Goal: Task Accomplishment & Management: Manage account settings

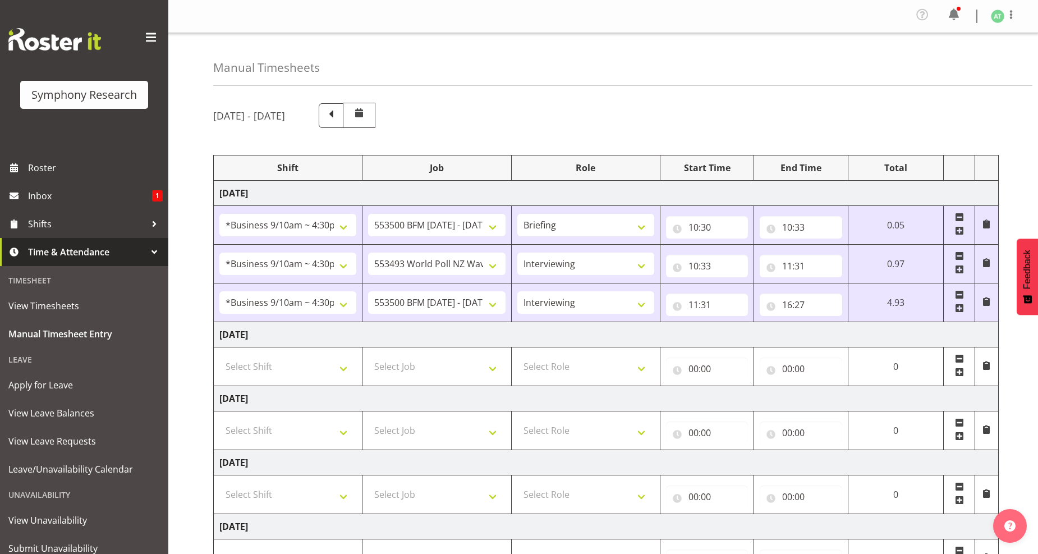
select select "26078"
select select "10242"
select select "26078"
select select "10527"
select select "47"
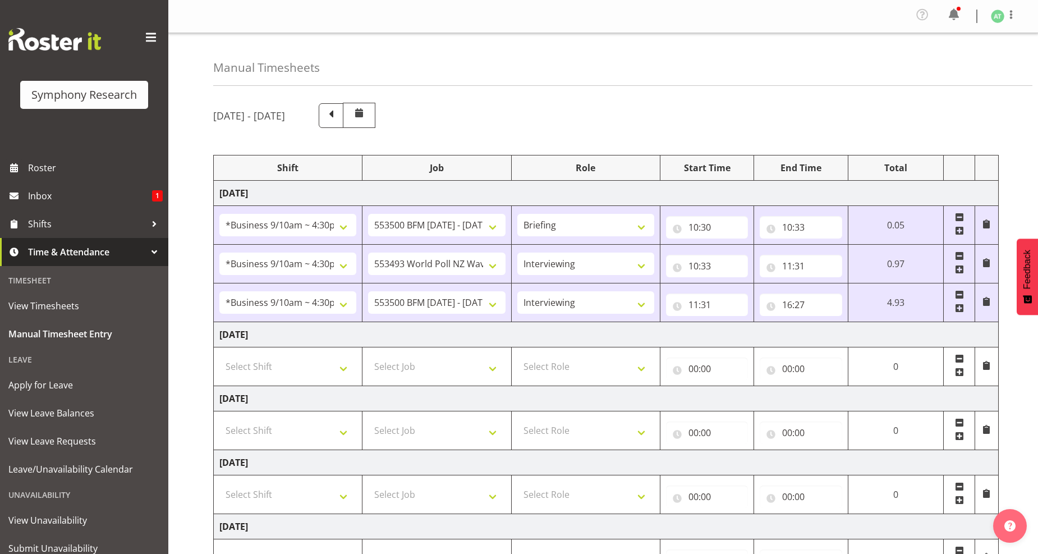
select select "26078"
select select "10242"
select select "47"
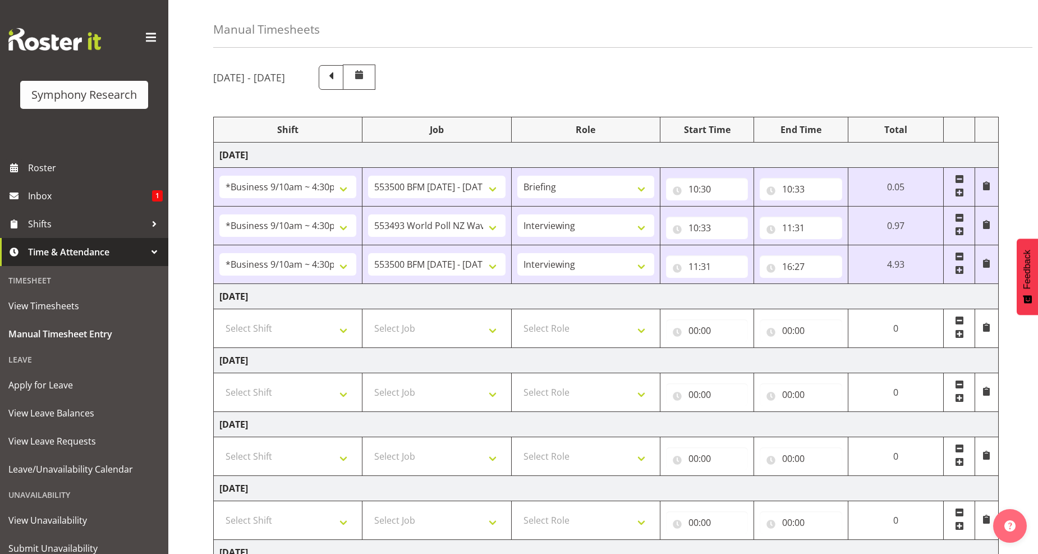
scroll to position [38, 0]
click at [794, 224] on input "11:31" at bounding box center [800, 227] width 82 height 22
drag, startPoint x: 867, startPoint y: 259, endPoint x: 861, endPoint y: 251, distance: 9.6
click at [867, 259] on select "00 01 02 03 04 05 06 07 08 09 10 11 12 13 14 15 16 17 18 19 20 21 22 23 24 25 2…" at bounding box center [865, 257] width 25 height 22
select select "3"
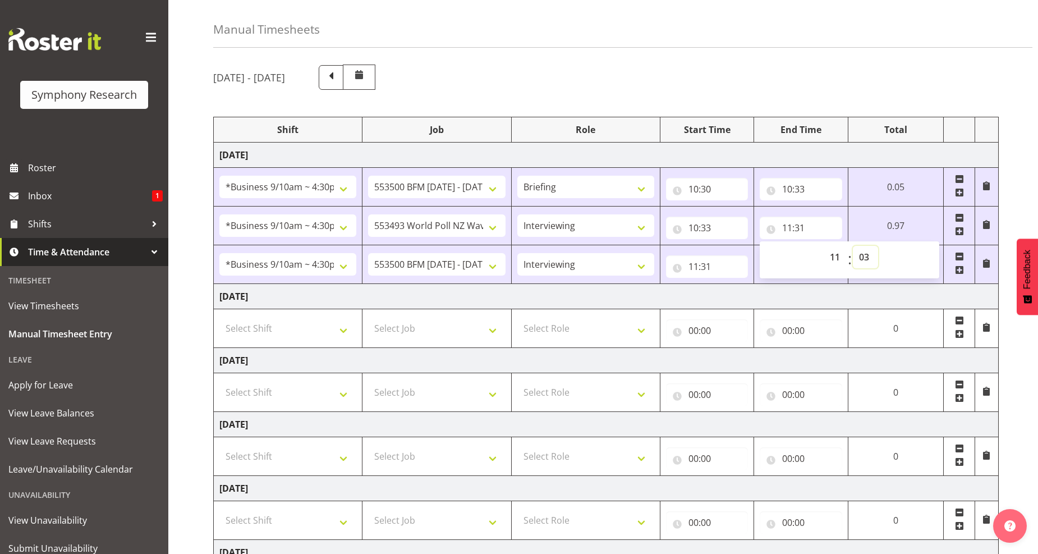
click at [853, 246] on select "00 01 02 03 04 05 06 07 08 09 10 11 12 13 14 15 16 17 18 19 20 21 22 23 24 25 2…" at bounding box center [865, 257] width 25 height 22
type input "11:03"
click at [694, 271] on input "11:31" at bounding box center [703, 266] width 82 height 22
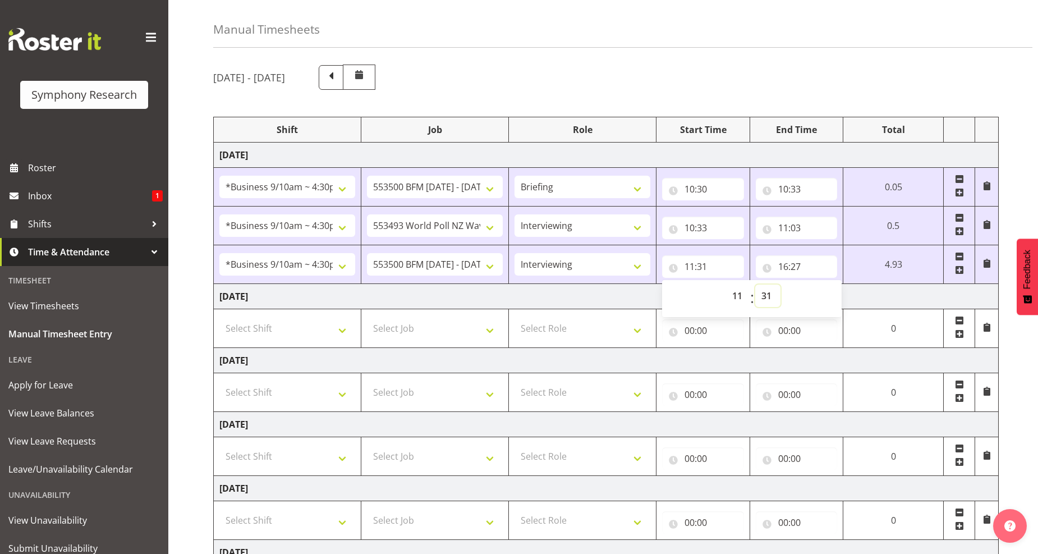
drag, startPoint x: 764, startPoint y: 295, endPoint x: 764, endPoint y: 288, distance: 6.7
click at [765, 294] on select "00 01 02 03 04 05 06 07 08 09 10 11 12 13 14 15 16 17 18 19 20 21 22 23 24 25 2…" at bounding box center [767, 295] width 25 height 22
select select "3"
click at [780, 284] on select "00 01 02 03 04 05 06 07 08 09 10 11 12 13 14 15 16 17 18 19 20 21 22 23 24 25 2…" at bounding box center [767, 295] width 25 height 22
type input "11:03"
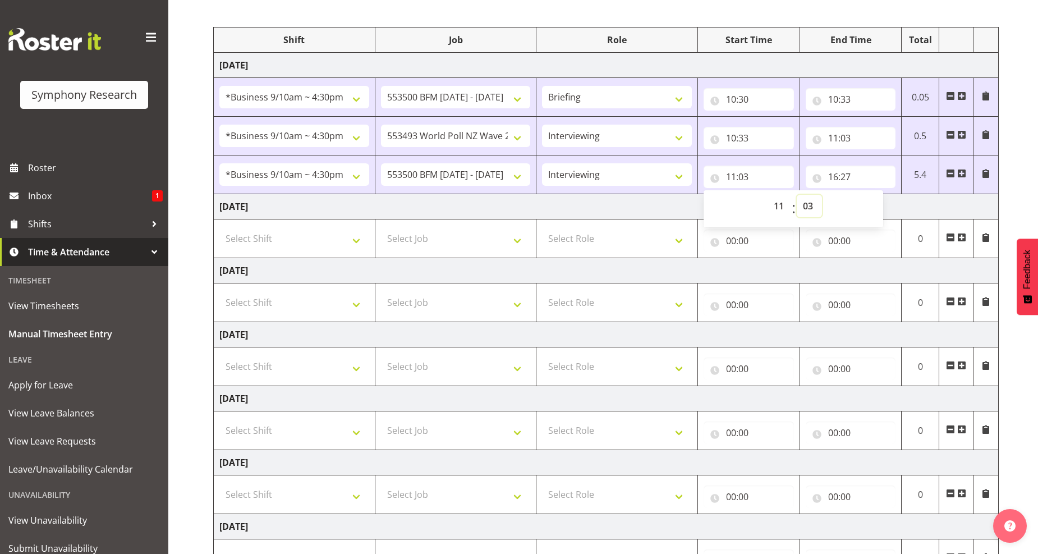
scroll to position [225, 0]
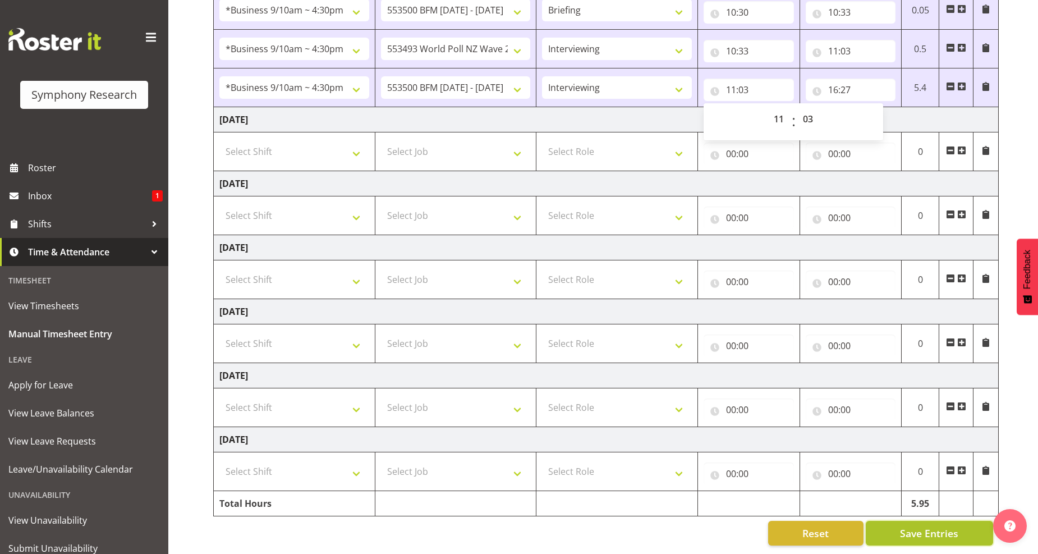
click at [932, 526] on span "Save Entries" at bounding box center [929, 533] width 58 height 15
click at [915, 526] on span "Save Entries" at bounding box center [929, 533] width 58 height 15
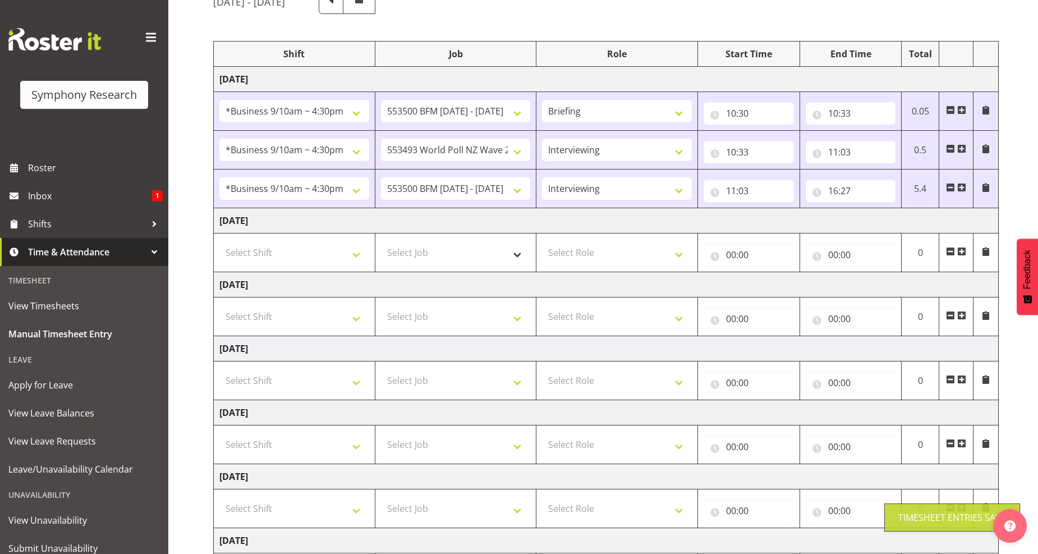
scroll to position [0, 0]
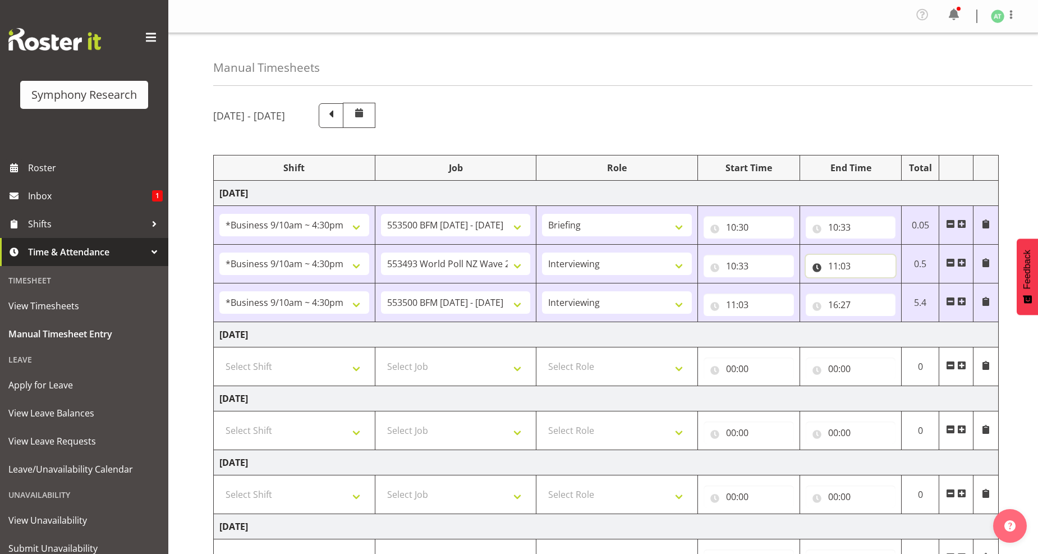
click at [840, 267] on input "11:03" at bounding box center [850, 266] width 90 height 22
click at [913, 298] on select "00 01 02 03 04 05 06 07 08 09 10 11 12 13 14 15 16 17 18 19 20 21 22 23 24 25 2…" at bounding box center [911, 295] width 25 height 22
select select "2"
click at [899, 284] on select "00 01 02 03 04 05 06 07 08 09 10 11 12 13 14 15 16 17 18 19 20 21 22 23 24 25 2…" at bounding box center [911, 295] width 25 height 22
type input "11:02"
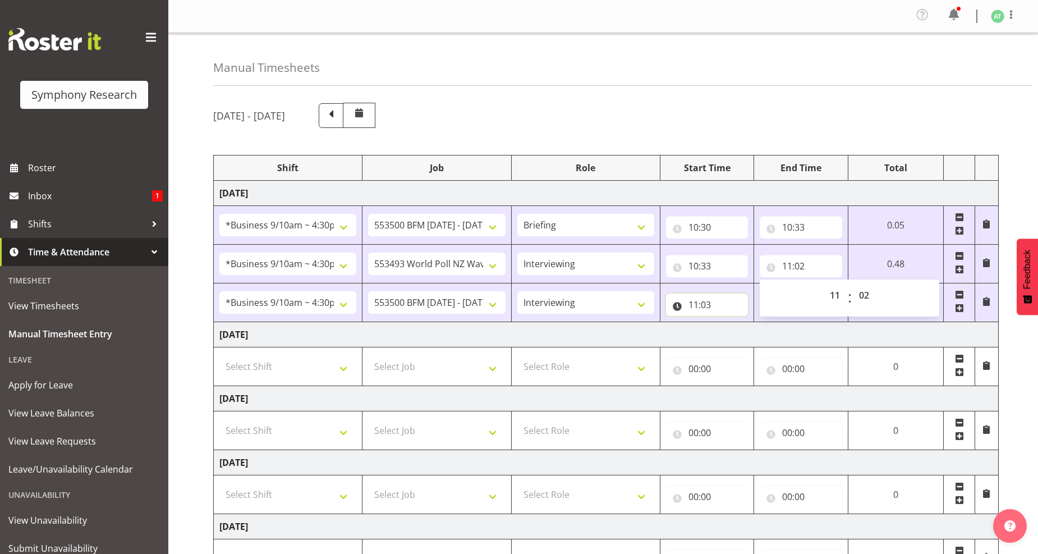
click at [705, 305] on input "11:03" at bounding box center [707, 304] width 82 height 22
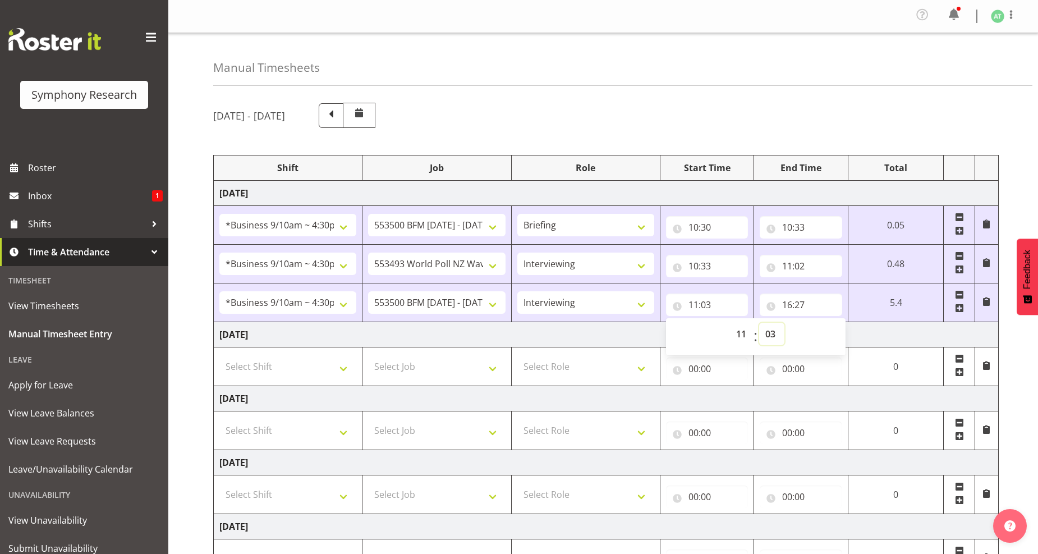
drag, startPoint x: 770, startPoint y: 337, endPoint x: 755, endPoint y: 318, distance: 24.4
click at [771, 334] on select "00 01 02 03 04 05 06 07 08 09 10 11 12 13 14 15 16 17 18 19 20 21 22 23 24 25 2…" at bounding box center [771, 334] width 25 height 22
select select "2"
click at [784, 323] on select "00 01 02 03 04 05 06 07 08 09 10 11 12 13 14 15 16 17 18 19 20 21 22 23 24 25 2…" at bounding box center [771, 334] width 25 height 22
type input "11:02"
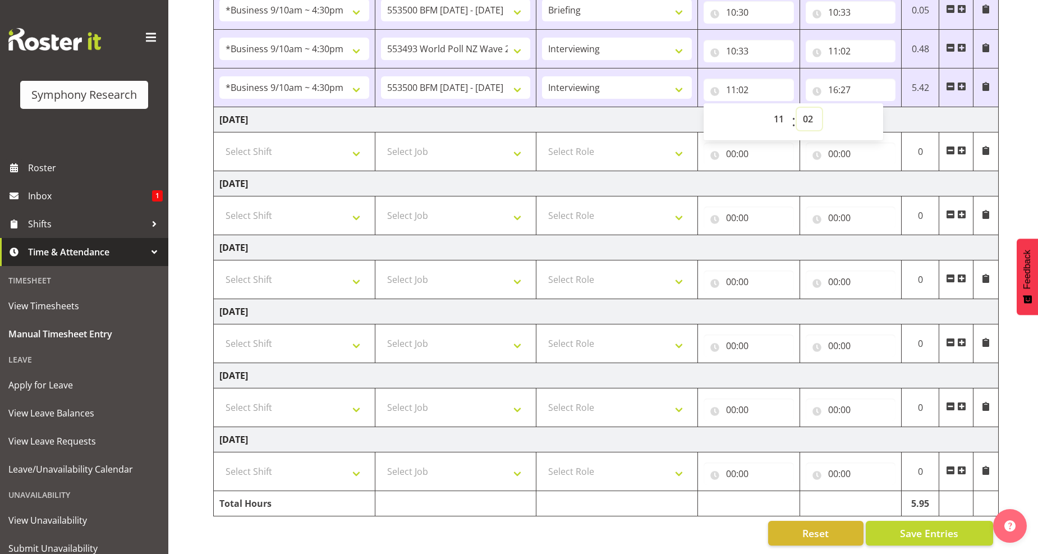
scroll to position [225, 0]
click at [909, 526] on span "Save Entries" at bounding box center [929, 533] width 58 height 15
click at [918, 526] on span "Save Entries" at bounding box center [929, 533] width 58 height 15
click at [934, 526] on span "Save Entries" at bounding box center [929, 533] width 58 height 15
click at [935, 526] on span "Save Entries" at bounding box center [929, 533] width 58 height 15
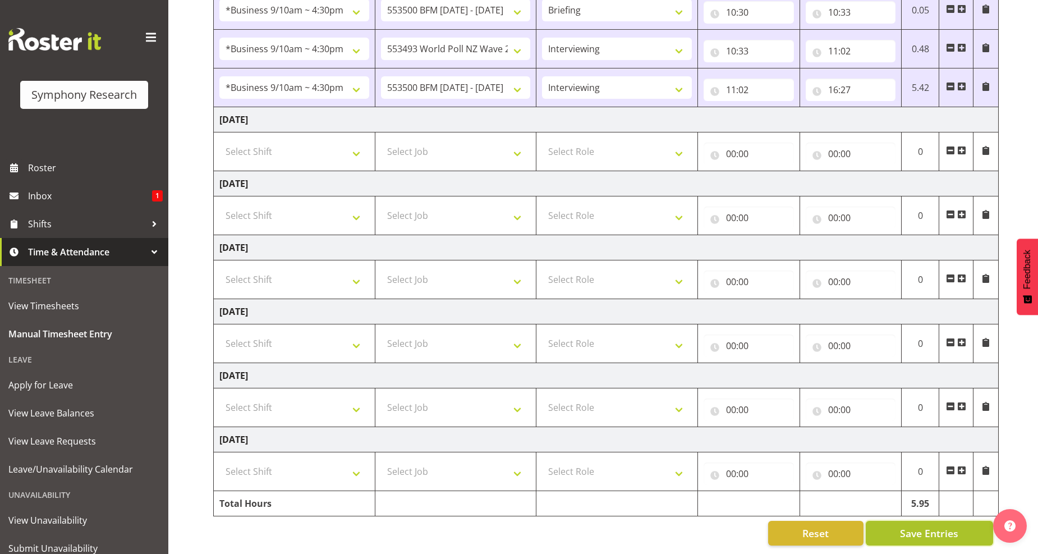
click at [937, 526] on span "Save Entries" at bounding box center [929, 533] width 58 height 15
